Goal: Check status

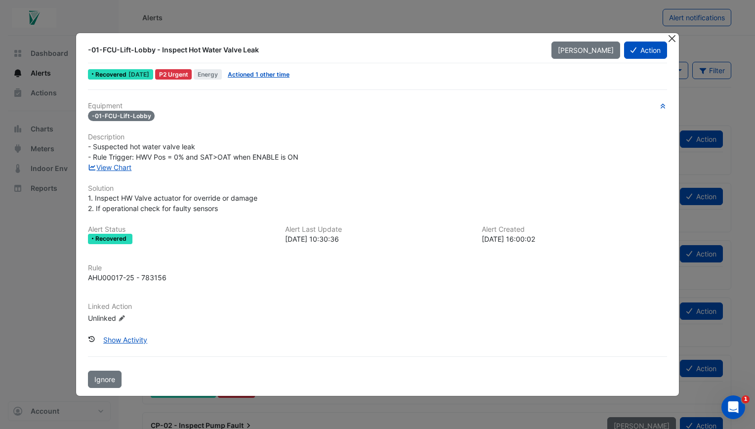
click at [670, 40] on button "Close" at bounding box center [672, 38] width 10 height 10
